Goal: Information Seeking & Learning: Learn about a topic

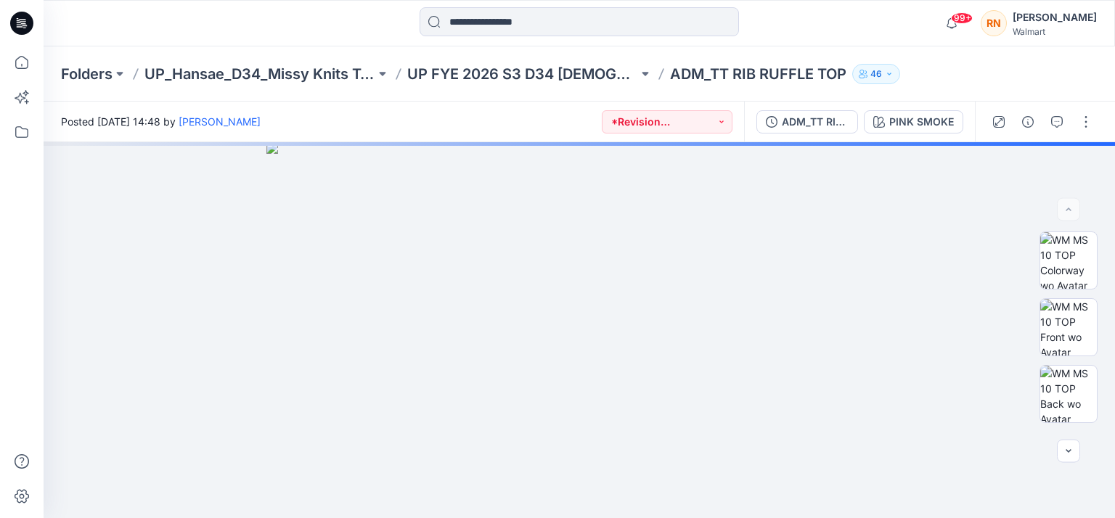
click at [743, 77] on p "ADM_TT RIB RUFFLE TOP" at bounding box center [758, 74] width 176 height 20
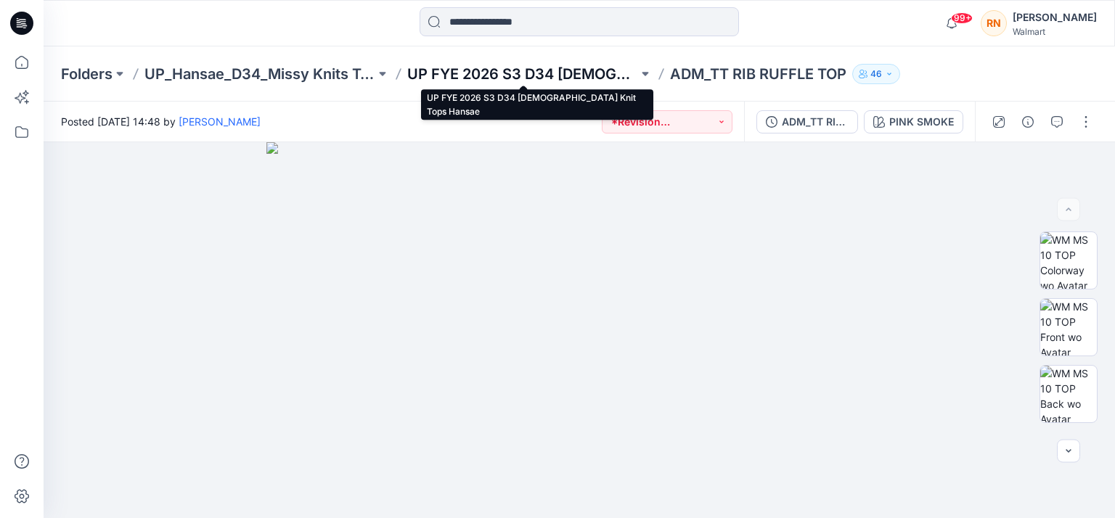
click at [562, 72] on p "UP FYE 2026 S3 D34 [DEMOGRAPHIC_DATA] Knit Tops Hansae" at bounding box center [522, 74] width 231 height 20
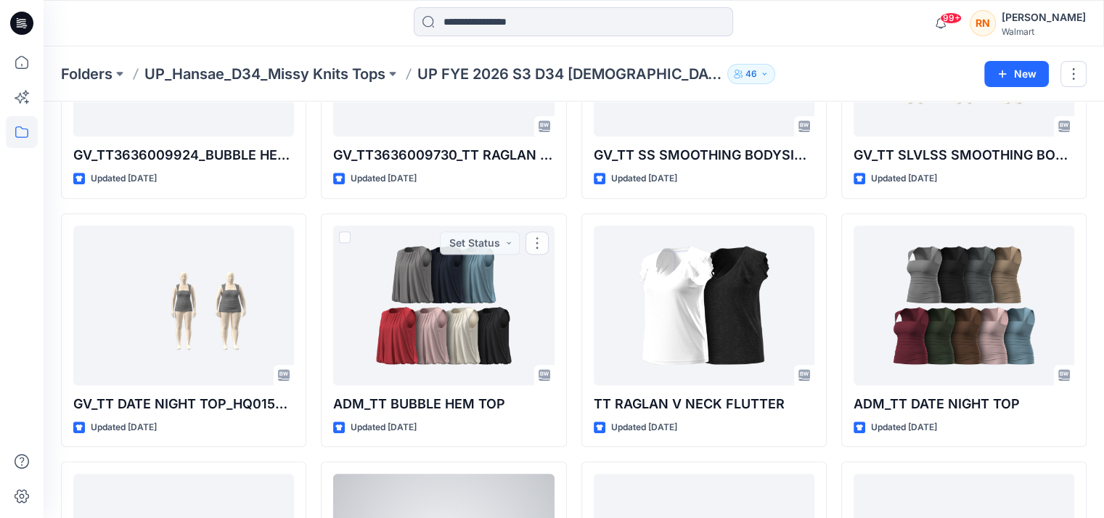
scroll to position [735, 0]
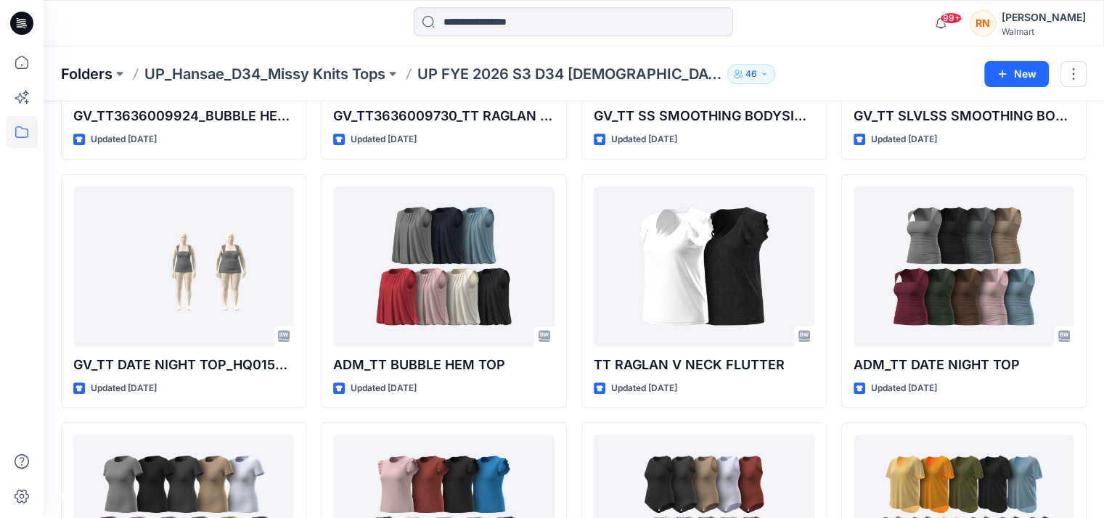
click at [94, 73] on p "Folders" at bounding box center [87, 74] width 52 height 20
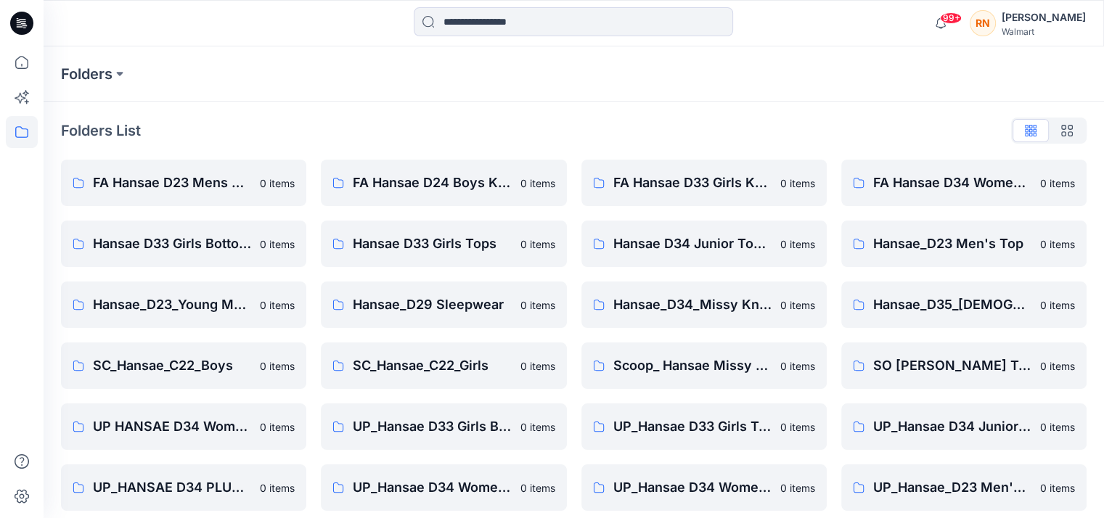
click at [15, 33] on icon at bounding box center [21, 23] width 23 height 23
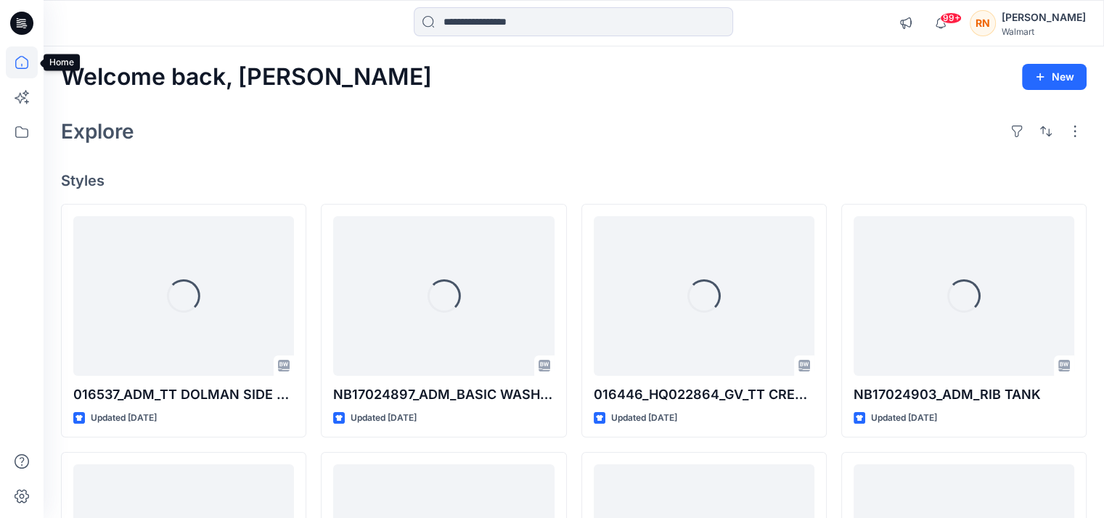
click at [16, 60] on icon at bounding box center [21, 62] width 13 height 13
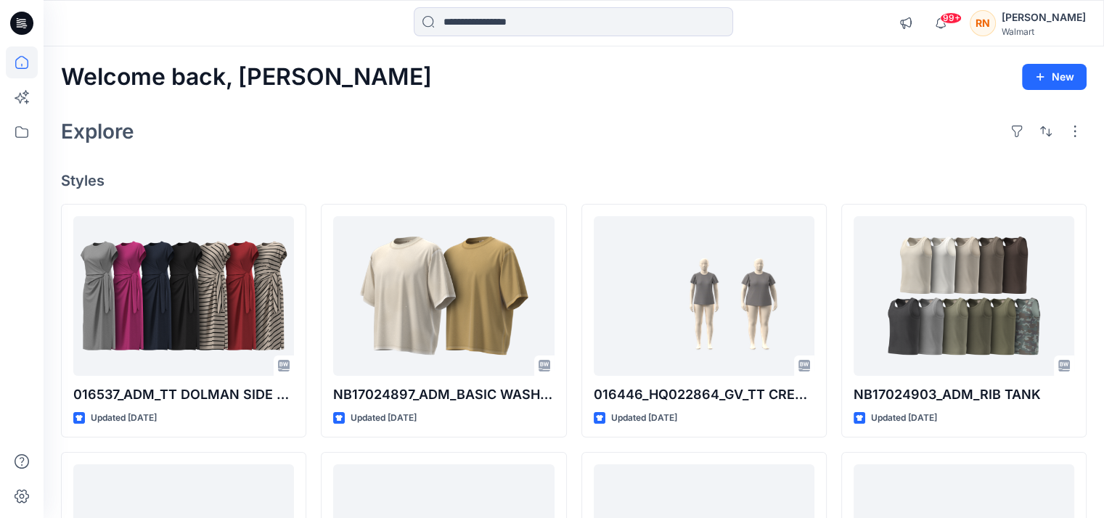
click at [16, 60] on icon at bounding box center [21, 62] width 13 height 13
click at [23, 136] on icon at bounding box center [22, 132] width 32 height 32
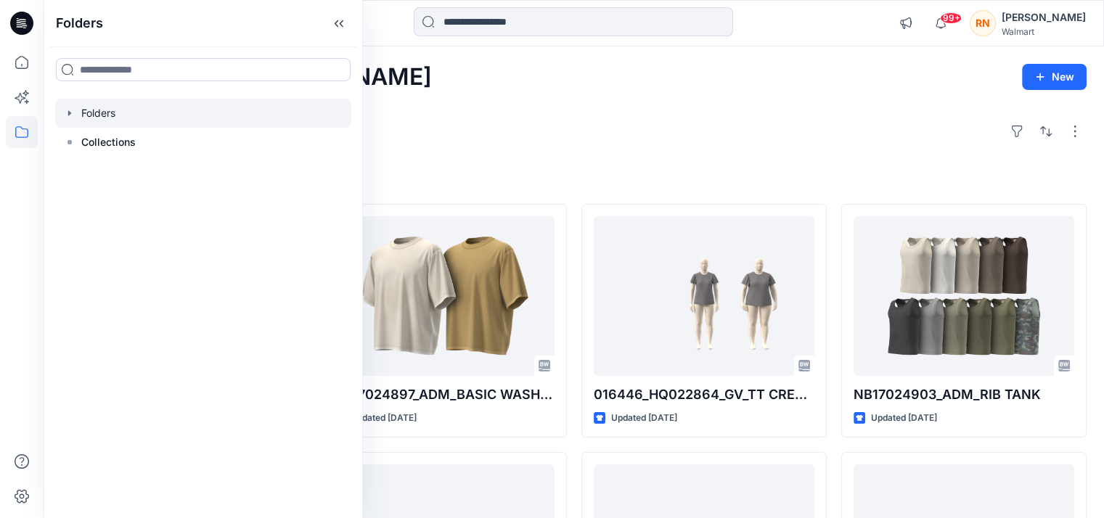
click at [73, 113] on icon "button" at bounding box center [70, 113] width 12 height 12
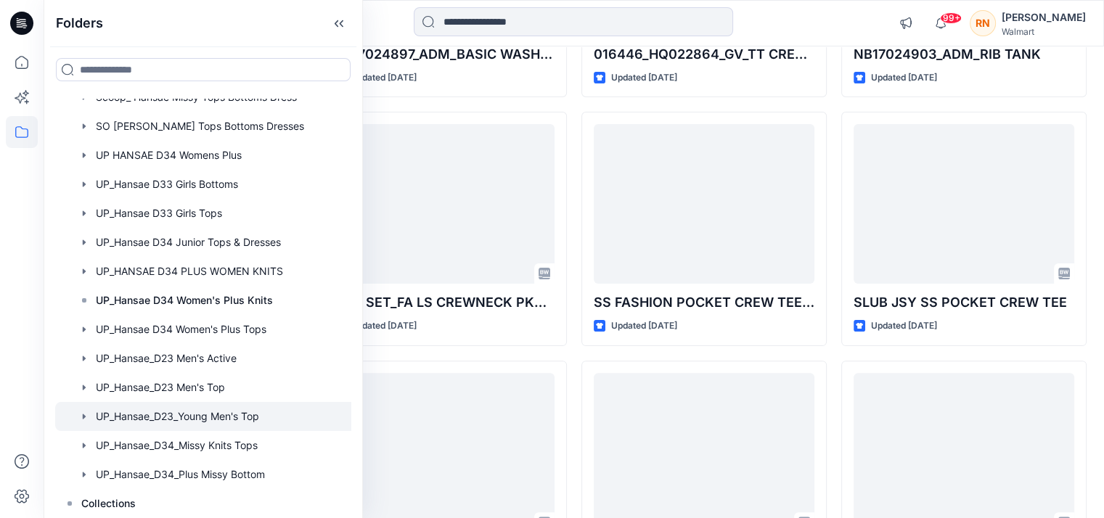
scroll to position [363, 0]
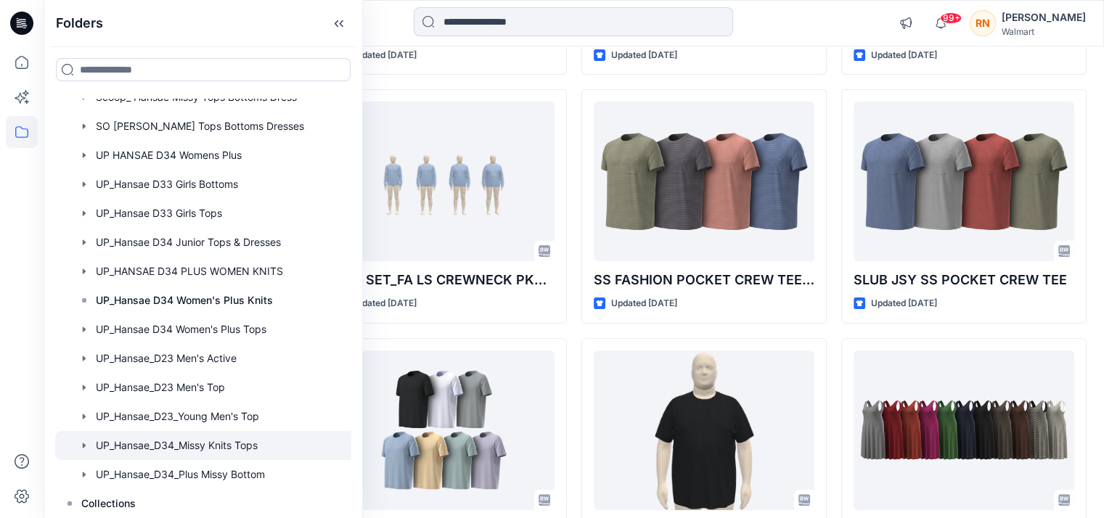
click at [162, 443] on div at bounding box center [216, 445] width 323 height 29
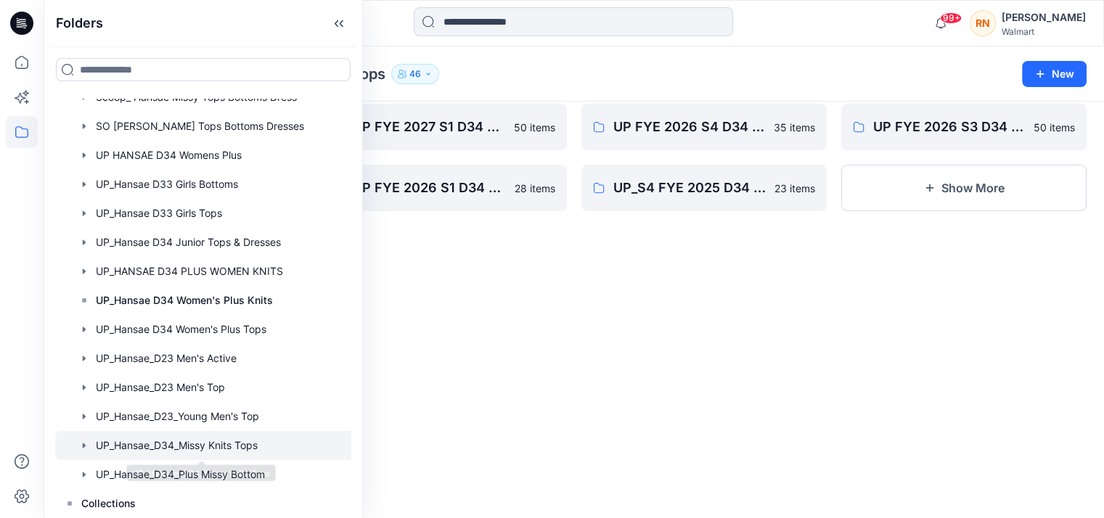
scroll to position [58, 0]
click at [338, 22] on icon at bounding box center [338, 24] width 23 height 24
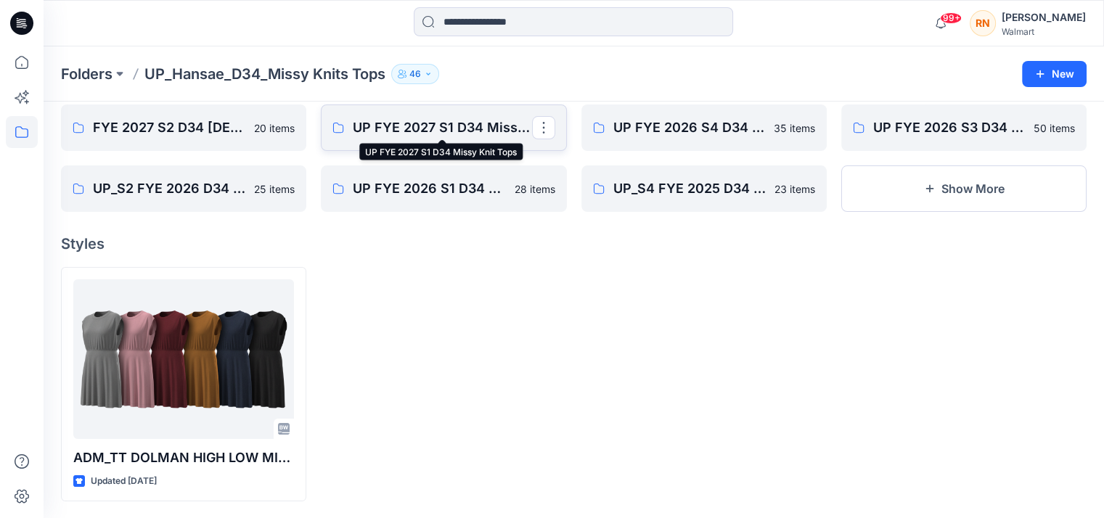
click at [428, 124] on p "UP FYE 2027 S1 D34 Missy Knit Tops" at bounding box center [442, 128] width 179 height 20
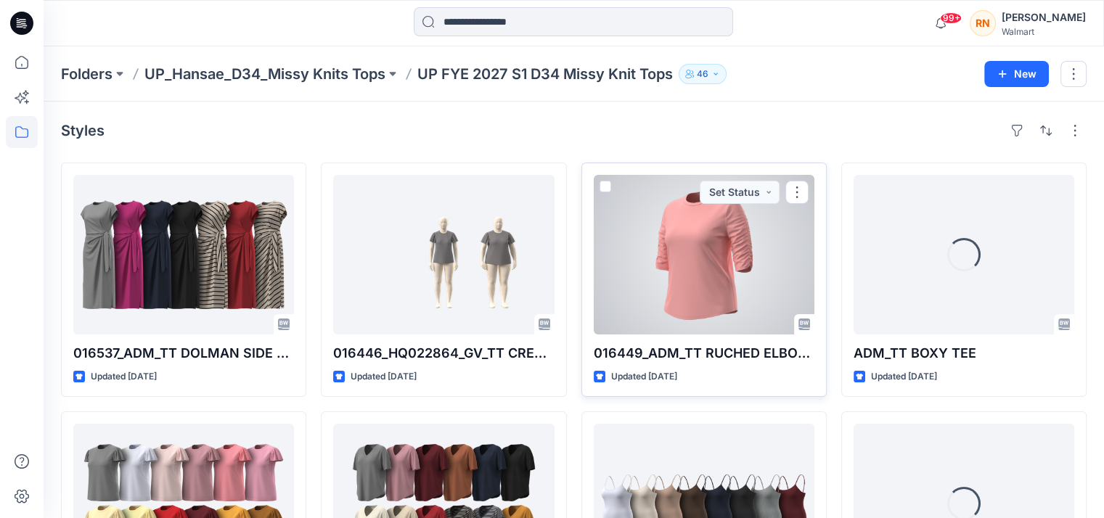
click at [732, 244] on div at bounding box center [704, 255] width 221 height 160
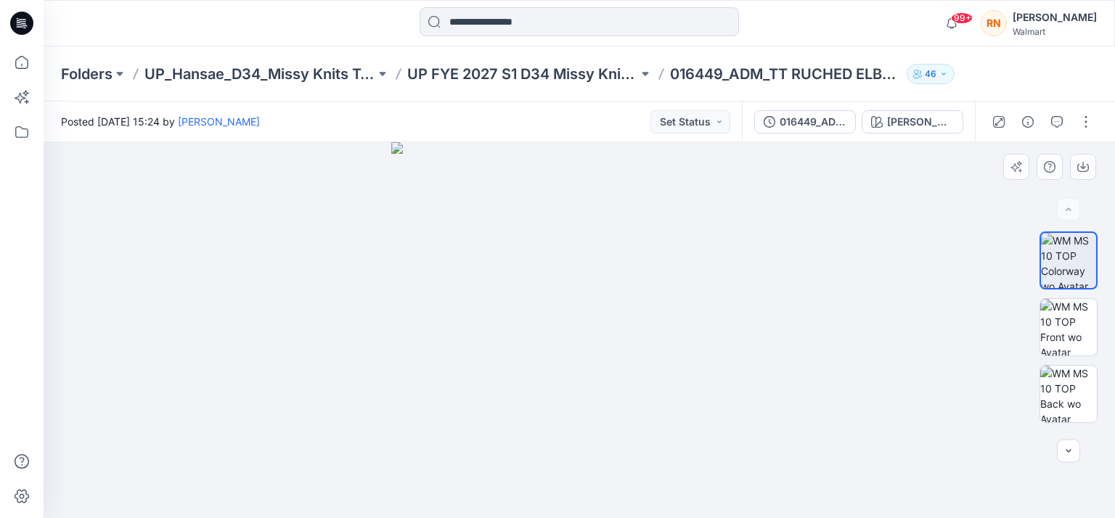
click at [355, 208] on div at bounding box center [579, 330] width 1071 height 376
